Goal: Book appointment/travel/reservation

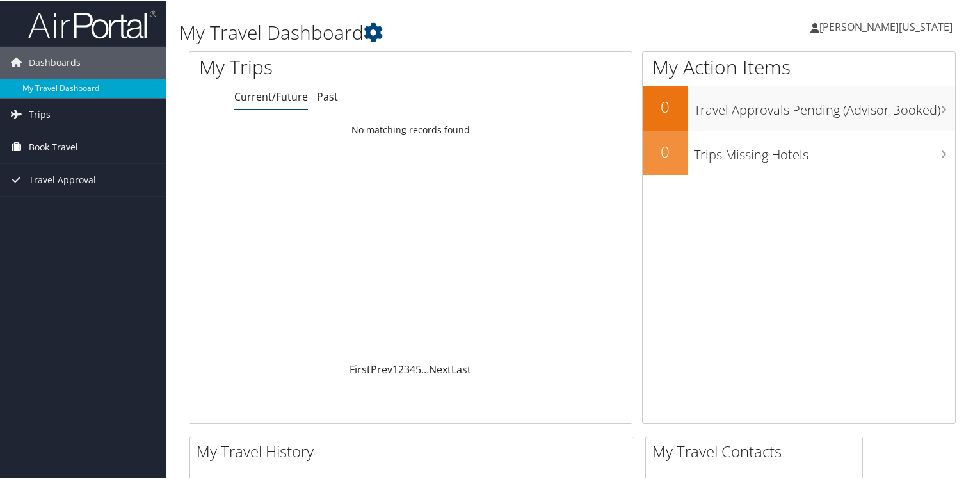
click at [74, 140] on span "Book Travel" at bounding box center [53, 146] width 49 height 32
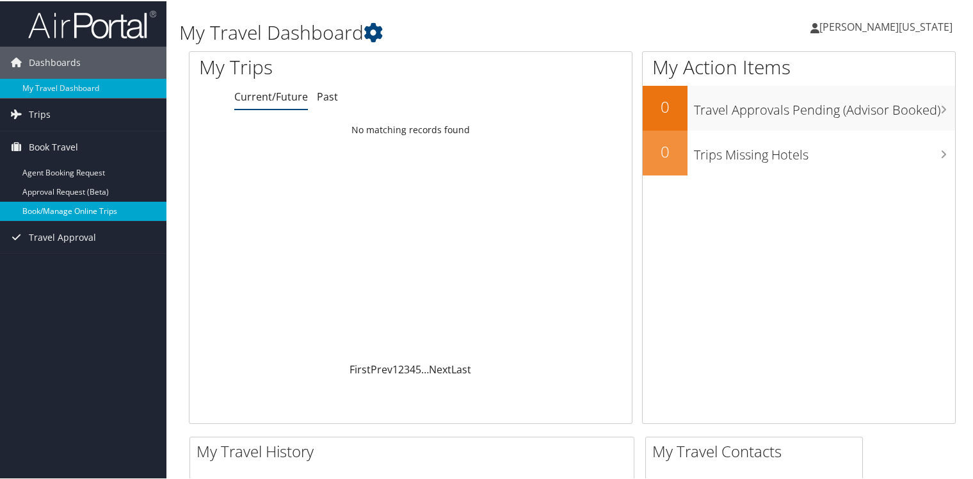
click at [72, 207] on link "Book/Manage Online Trips" at bounding box center [83, 209] width 166 height 19
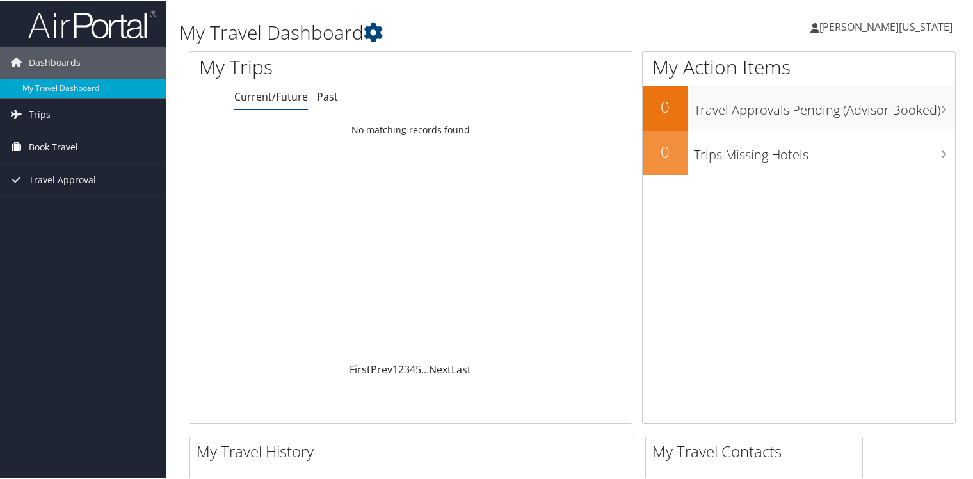
click at [58, 143] on span "Book Travel" at bounding box center [53, 146] width 49 height 32
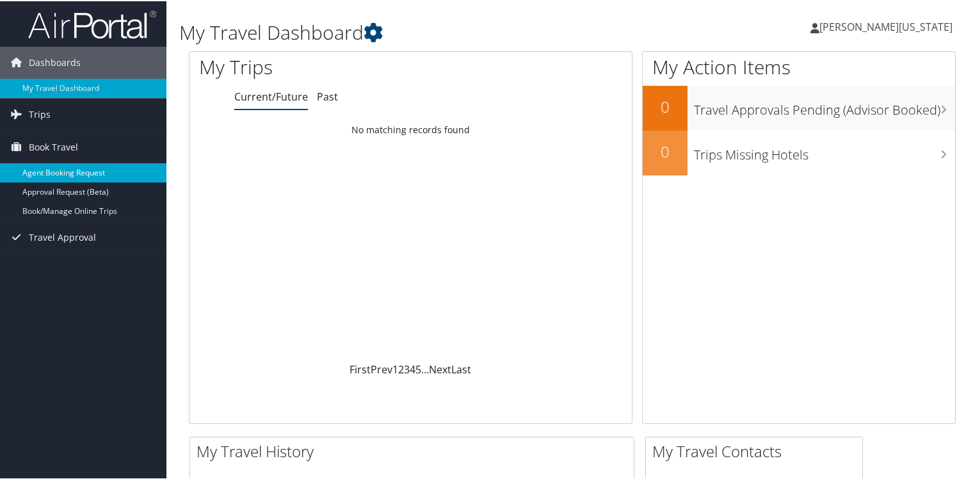
click at [79, 170] on link "Agent Booking Request" at bounding box center [83, 171] width 166 height 19
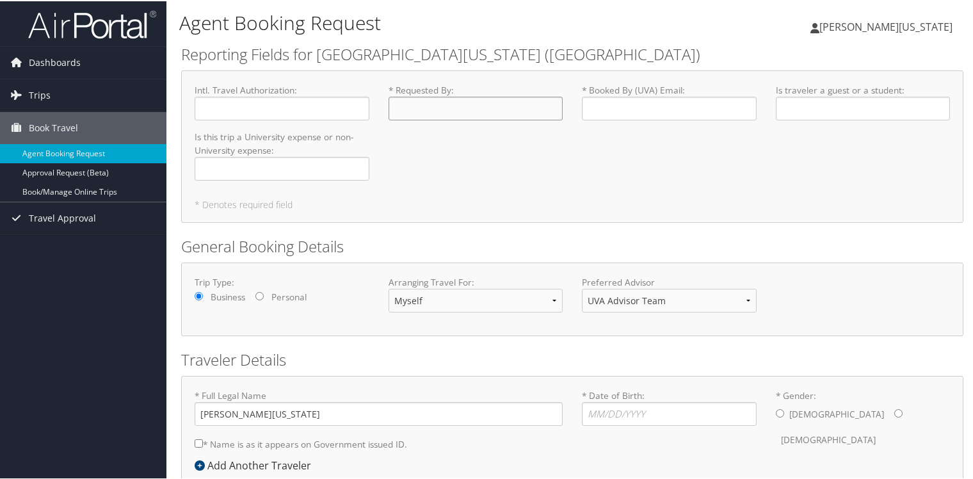
click at [426, 106] on input "* Requested By : Required" at bounding box center [476, 107] width 175 height 24
type input "[PERSON_NAME]"
type input "[EMAIL_ADDRESS][US_STATE][DOMAIN_NAME]"
type input "F"
type input "Employee"
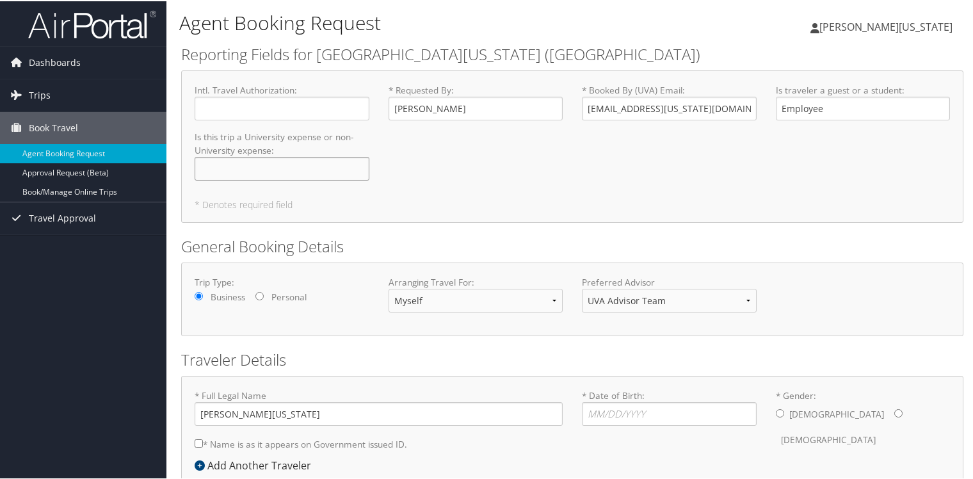
click at [323, 175] on input "Is this trip a University expense or non-University expense : Required" at bounding box center [282, 168] width 175 height 24
type input "University"
click at [415, 189] on div "Intl. Travel Authorization : Required * Requested By : [PERSON_NAME] Required *…" at bounding box center [572, 136] width 774 height 107
click at [538, 301] on select "Myself Another Traveler Guest Traveler" at bounding box center [476, 299] width 175 height 24
select select "another"
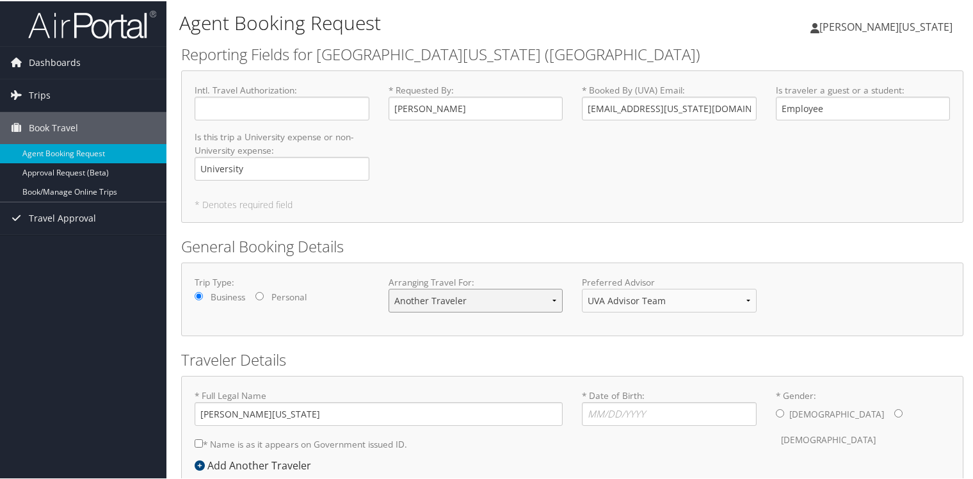
click at [389, 287] on select "Myself Another Traveler Guest Traveler" at bounding box center [476, 299] width 175 height 24
click at [572, 329] on div "Trip Type: Business Personal Arranging Travel For: Myself Another Traveler Gues…" at bounding box center [572, 298] width 782 height 74
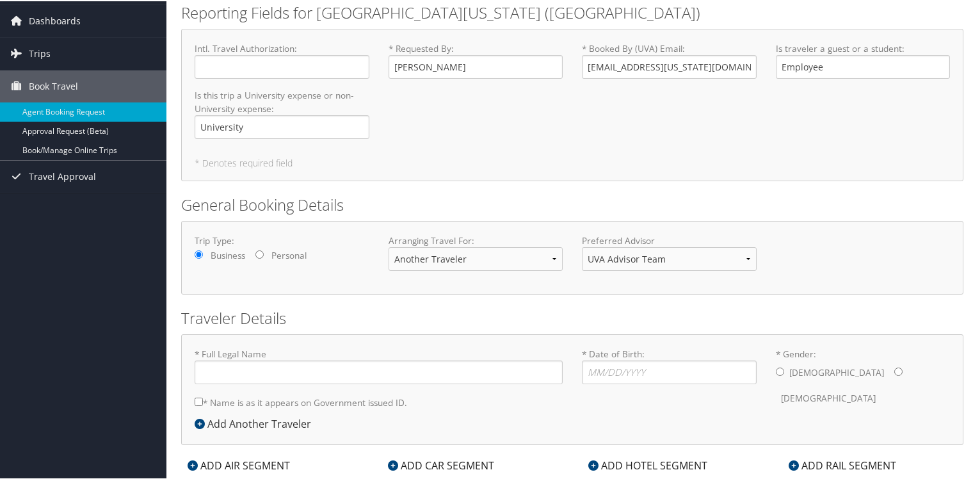
scroll to position [72, 0]
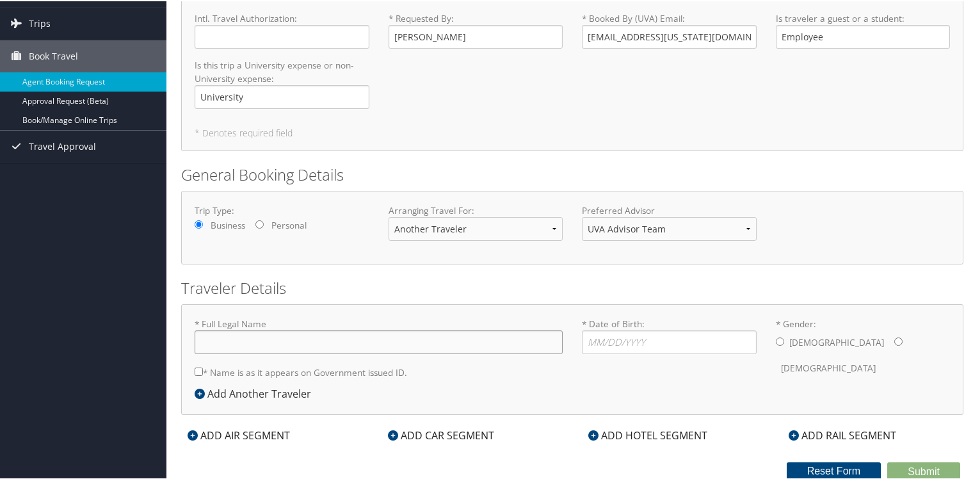
click at [345, 338] on input "* Full Legal Name" at bounding box center [379, 341] width 368 height 24
type input "[PERSON_NAME]"
